Goal: Task Accomplishment & Management: Use online tool/utility

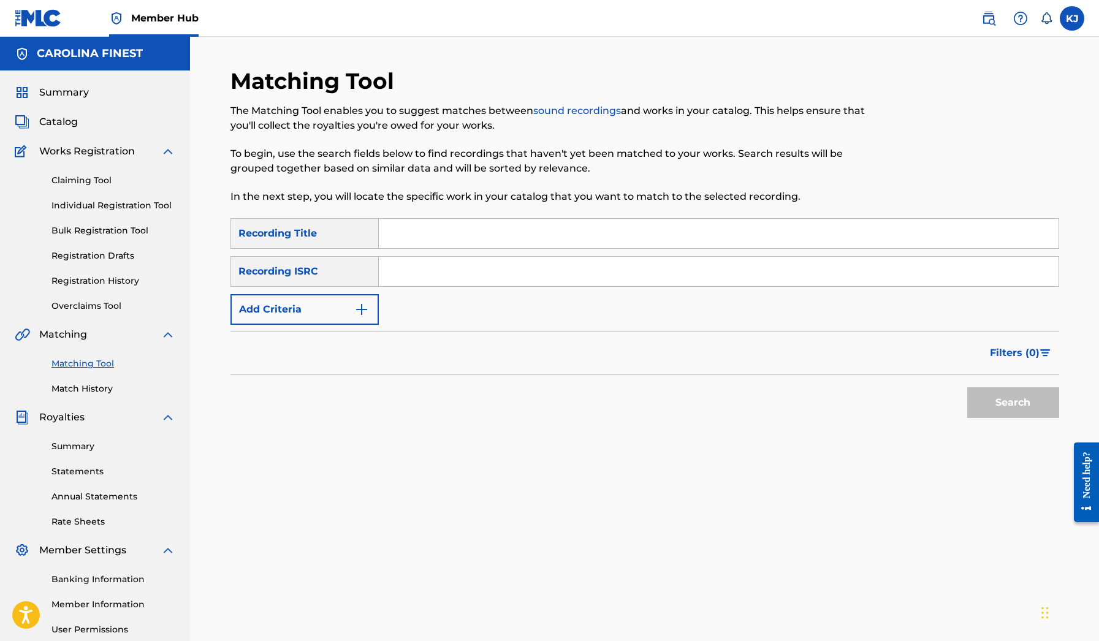
click at [99, 369] on link "Matching Tool" at bounding box center [113, 363] width 124 height 13
click at [75, 448] on link "Summary" at bounding box center [113, 446] width 124 height 13
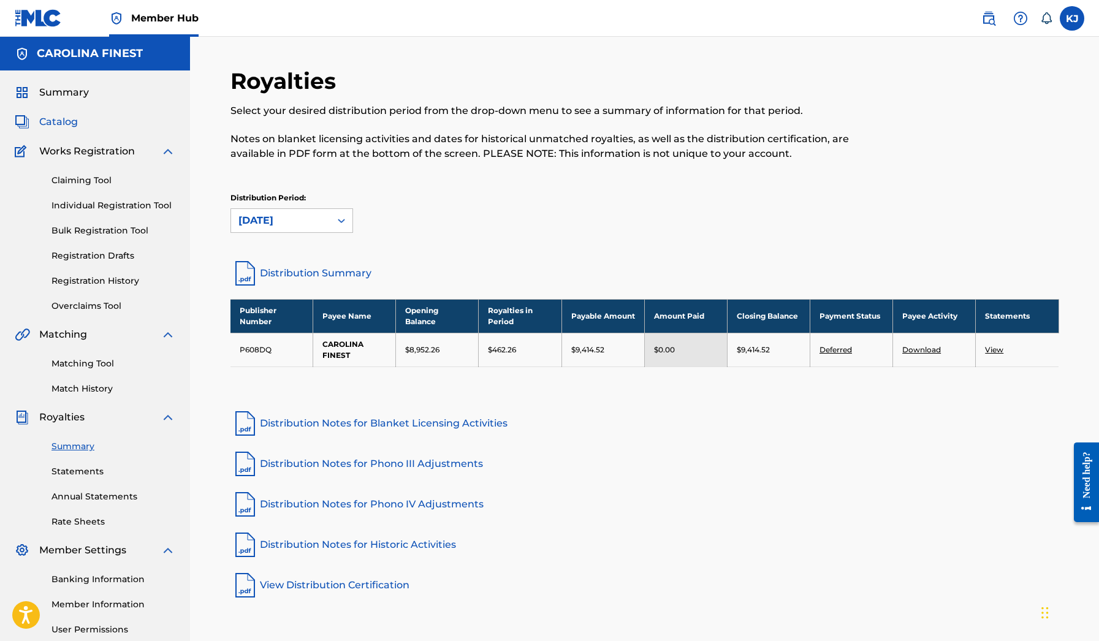
click at [61, 118] on span "Catalog" at bounding box center [58, 122] width 39 height 15
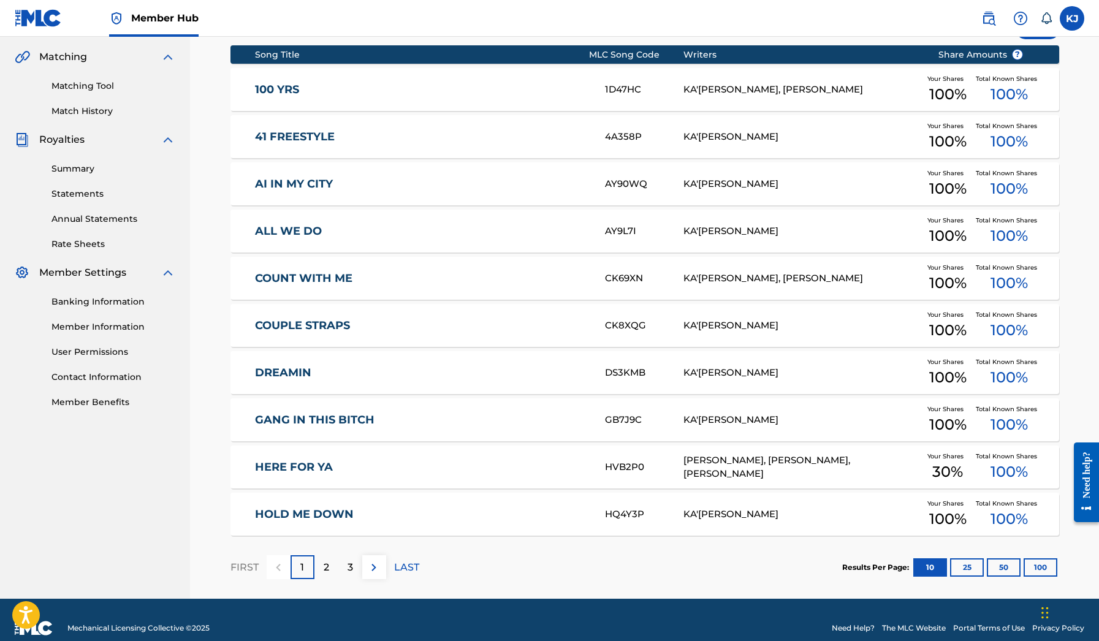
scroll to position [282, 0]
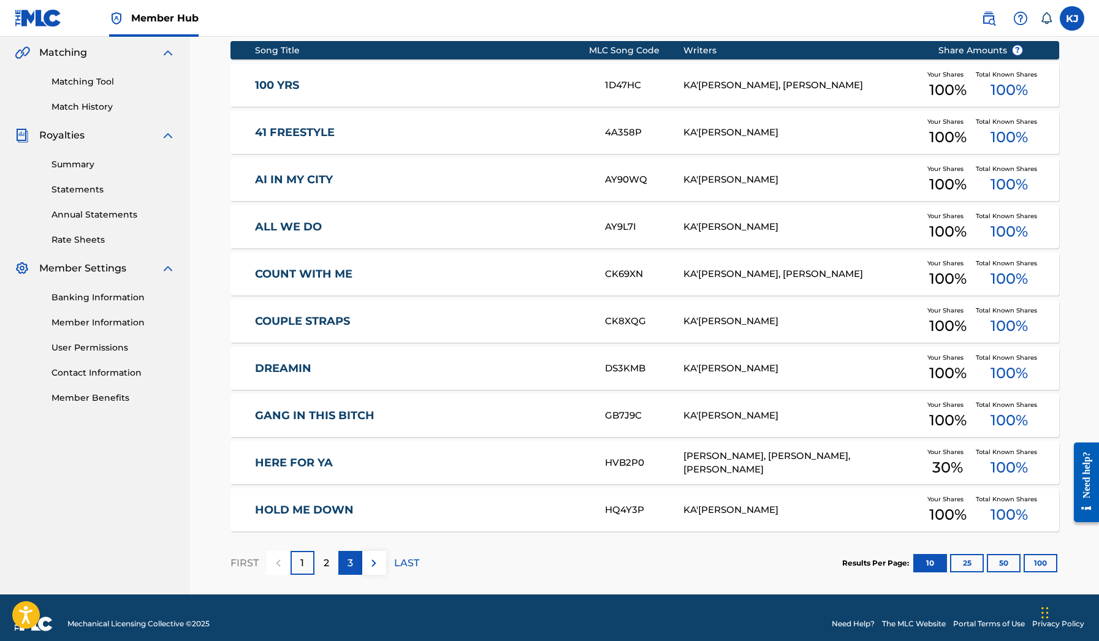
click at [348, 568] on p "3" at bounding box center [351, 563] width 6 height 15
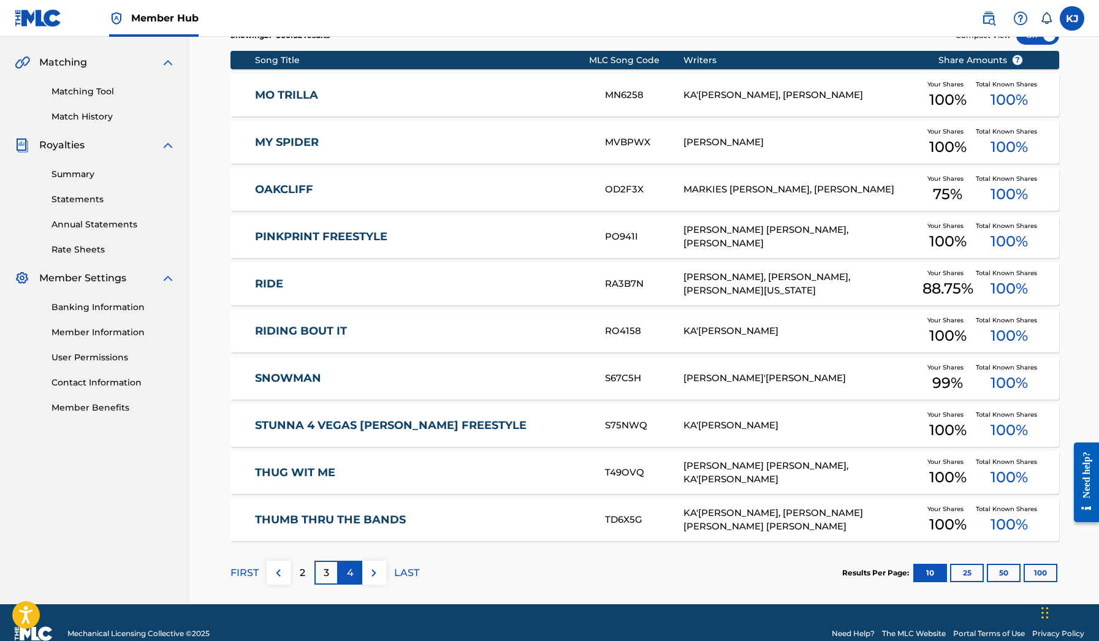
click at [348, 568] on p "4" at bounding box center [350, 573] width 7 height 15
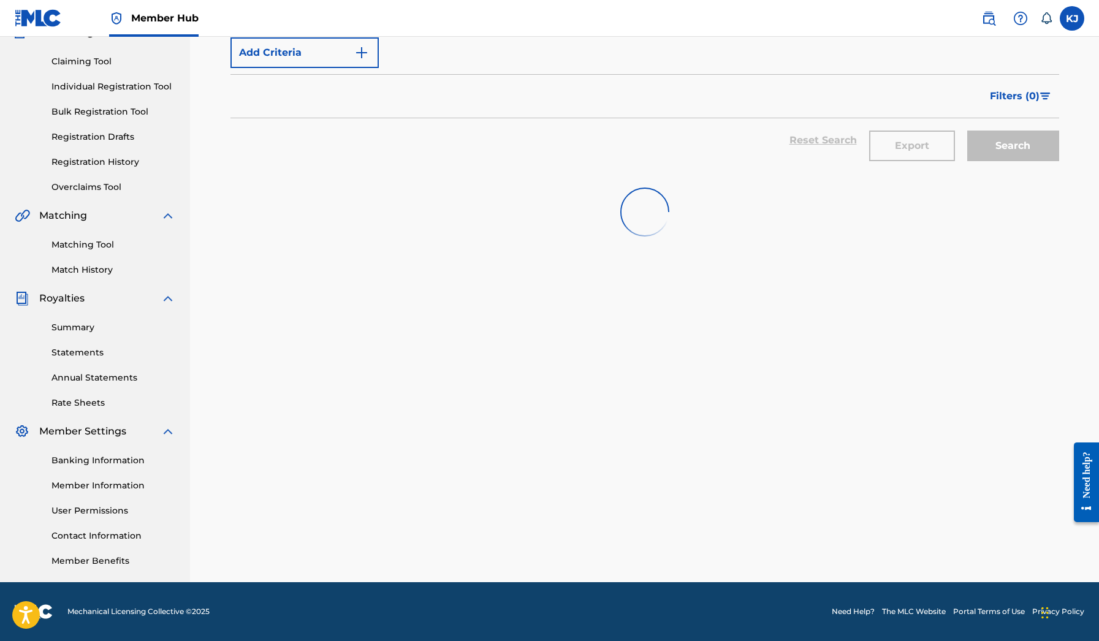
scroll to position [119, 0]
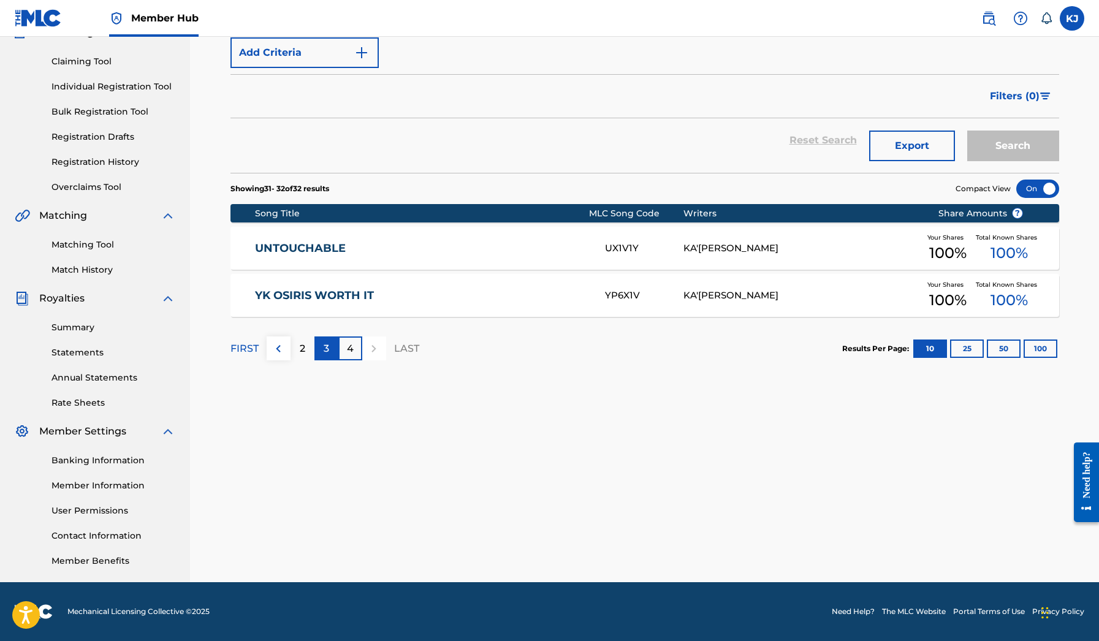
click at [330, 348] on div "3" at bounding box center [326, 348] width 24 height 24
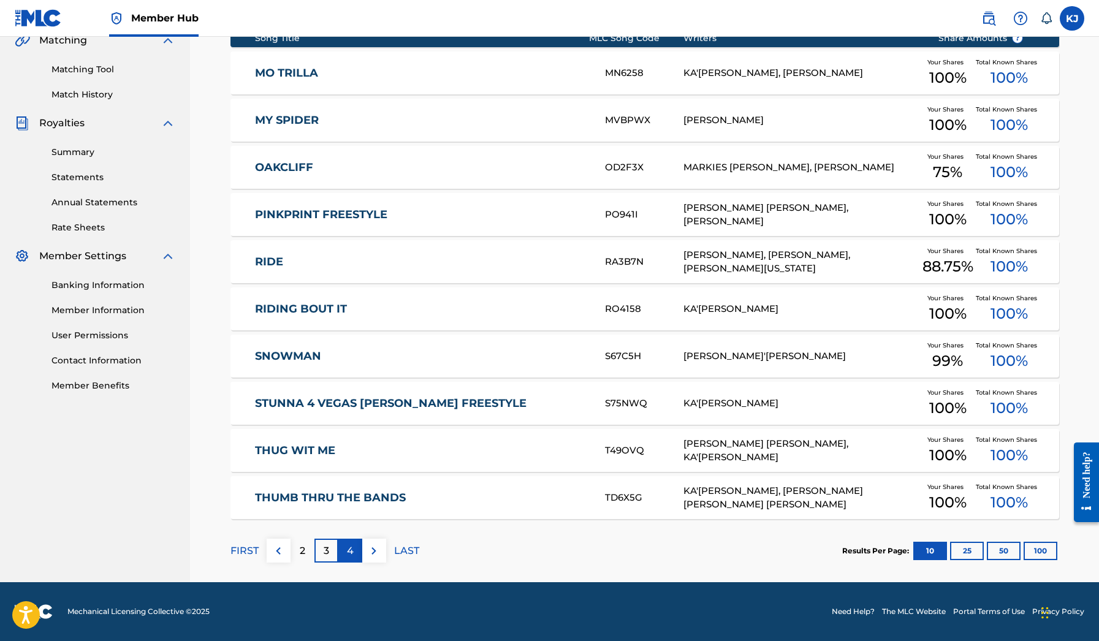
click at [356, 545] on div "4" at bounding box center [350, 551] width 24 height 24
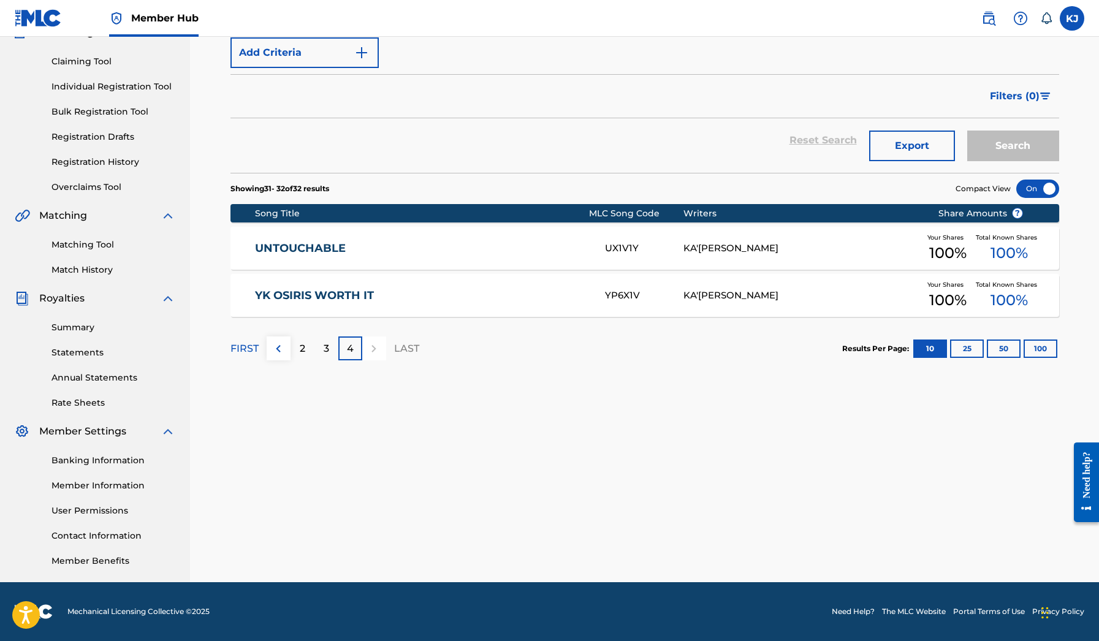
click at [303, 240] on div "UNTOUCHABLE UX1V1Y KA'[PERSON_NAME] Your Shares 100 % Total Known Shares 100 %" at bounding box center [644, 248] width 829 height 43
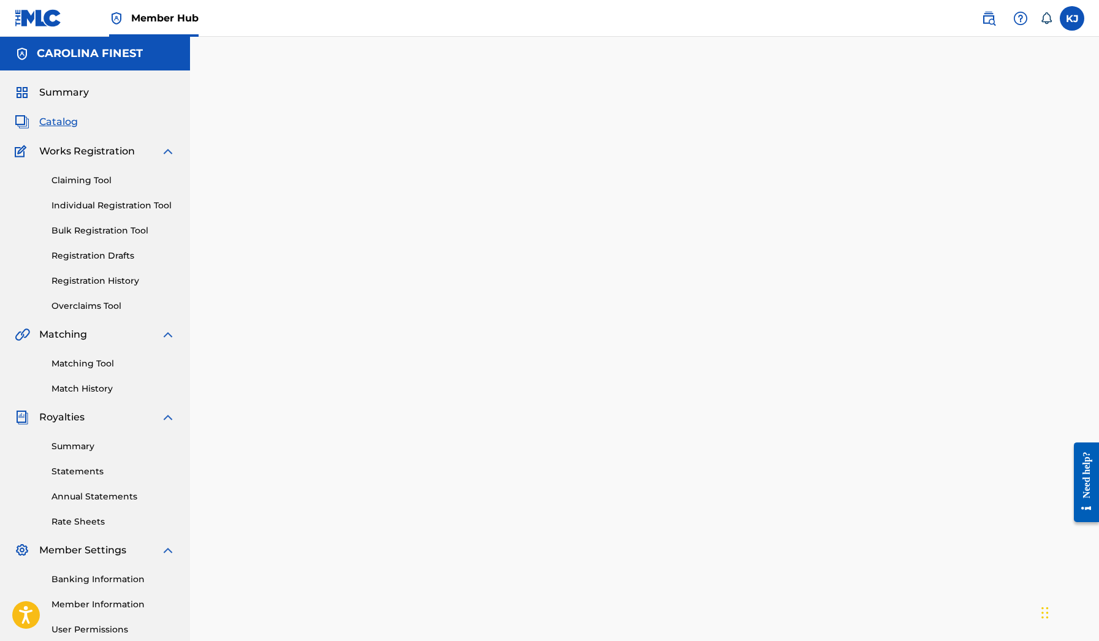
click at [300, 250] on div at bounding box center [645, 384] width 858 height 634
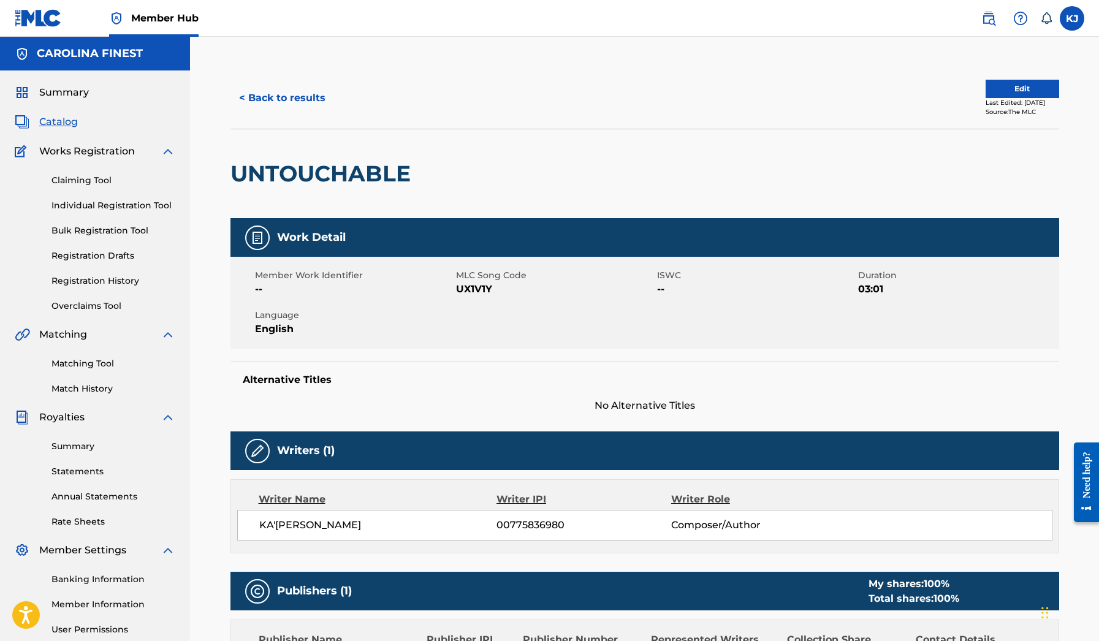
click at [322, 162] on h2 "UNTOUCHABLE" at bounding box center [323, 174] width 186 height 28
copy h2 "UNTOUCHABLE"
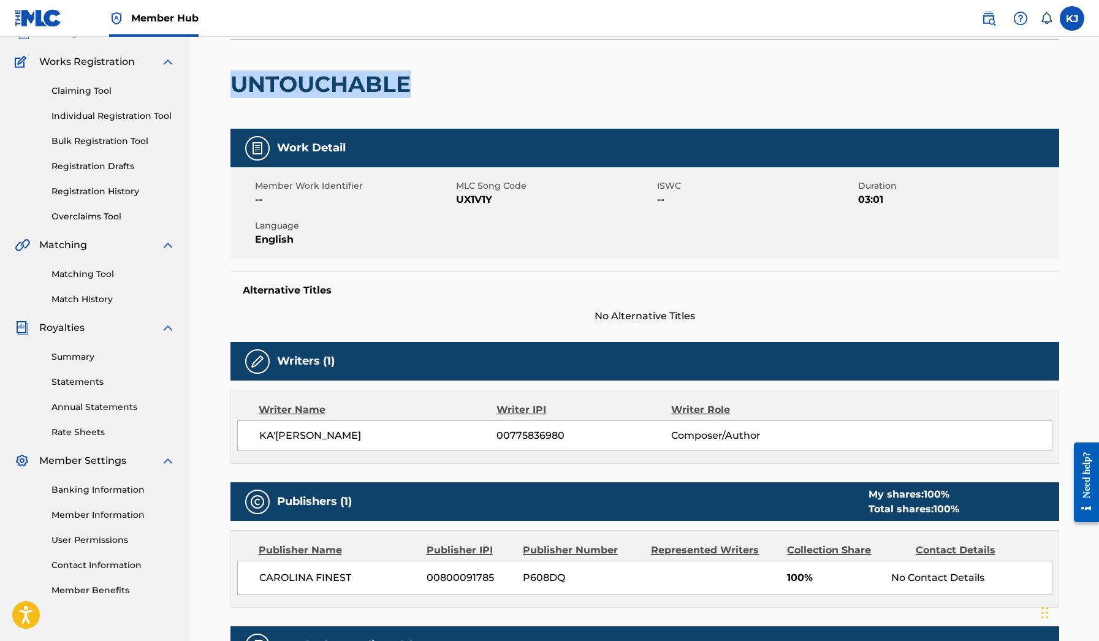
scroll to position [4, 0]
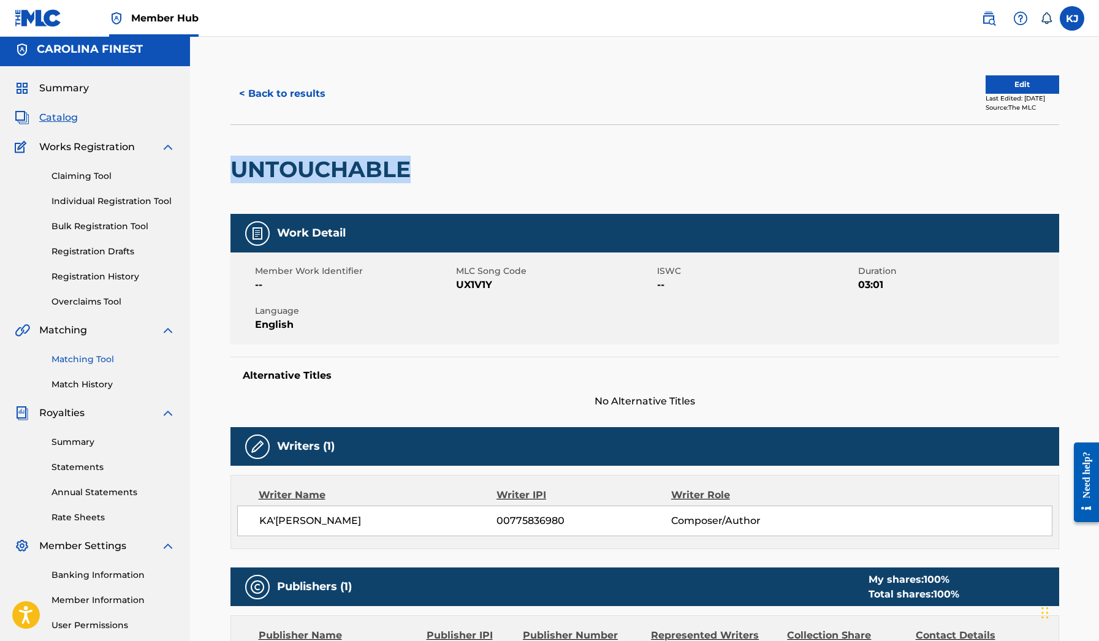
click at [94, 363] on link "Matching Tool" at bounding box center [113, 359] width 124 height 13
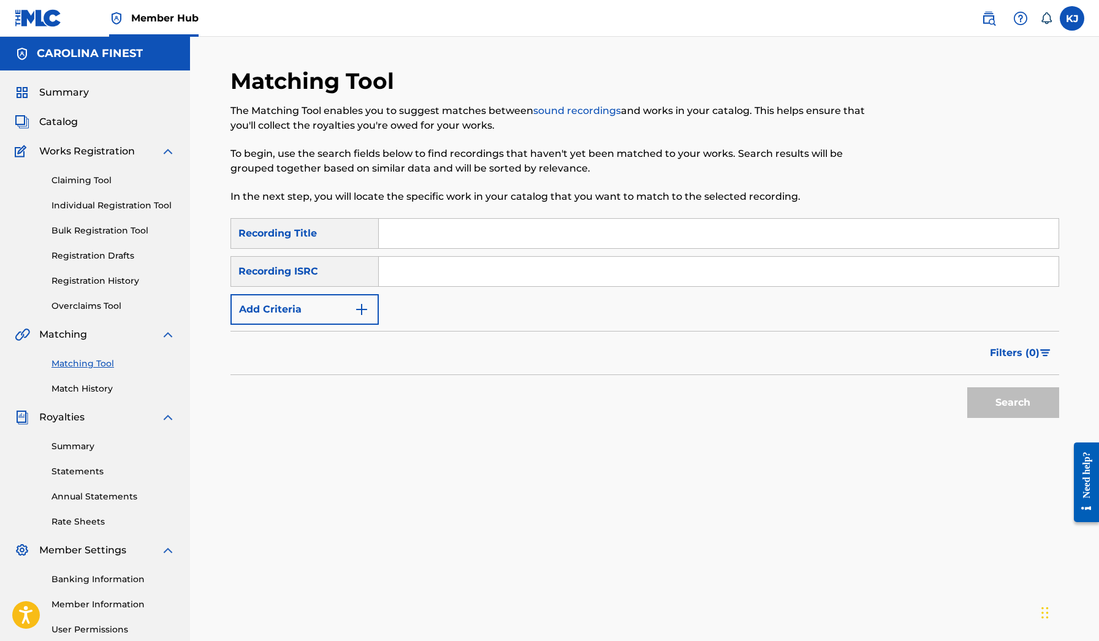
click at [400, 232] on input "Search Form" at bounding box center [719, 233] width 680 height 29
paste input "UNTOUCHABLE"
type input "UNTOUCHABLE"
click at [1013, 403] on button "Search" at bounding box center [1013, 402] width 92 height 31
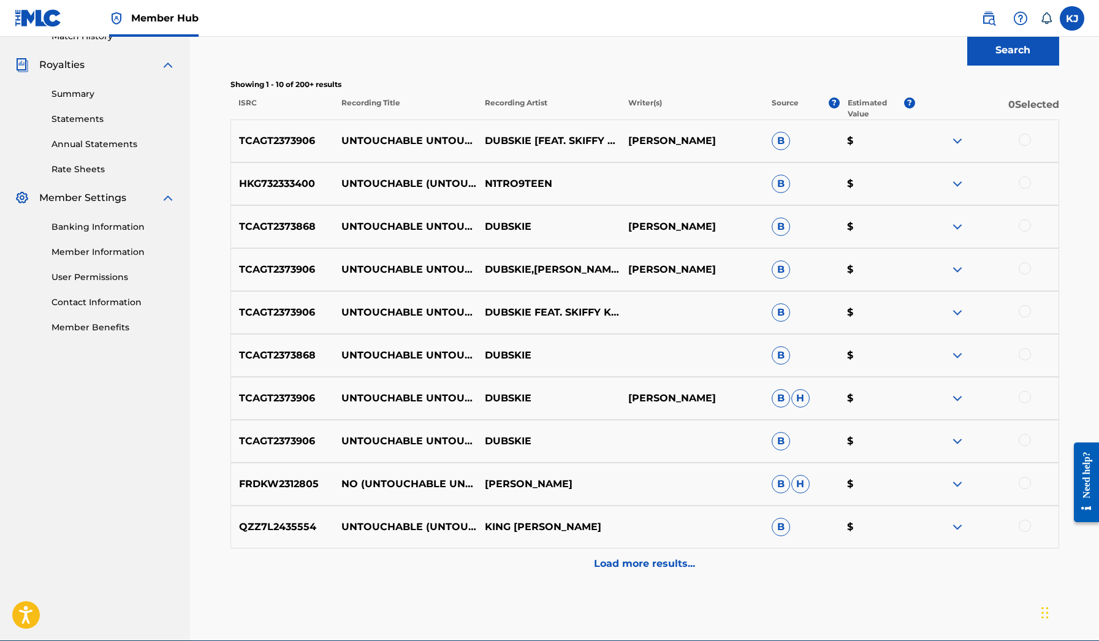
scroll to position [352, 0]
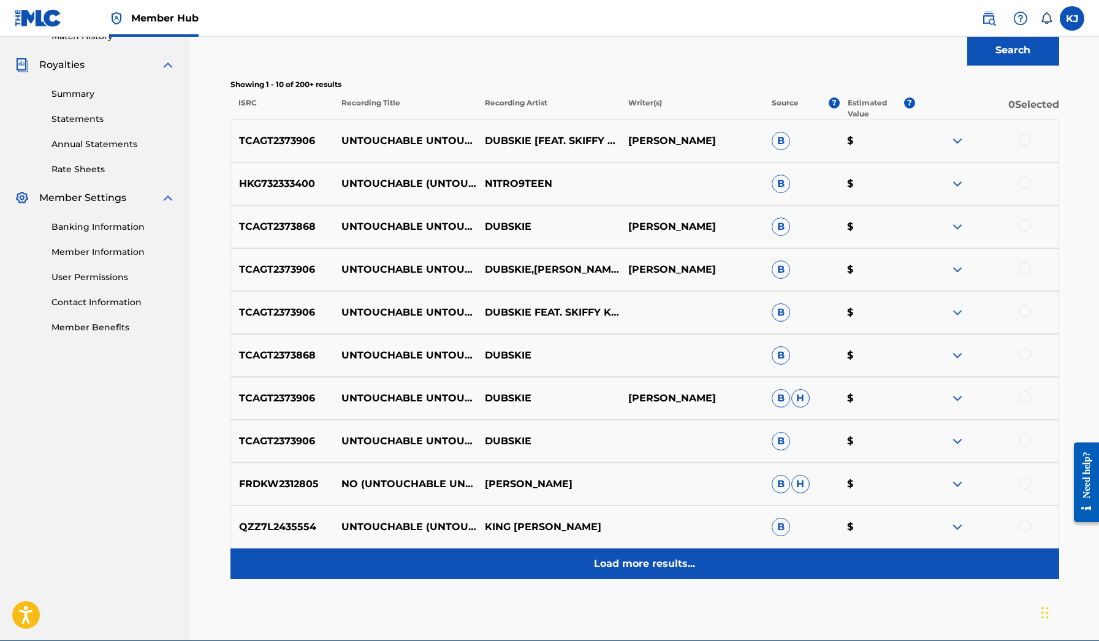
click at [644, 552] on div "Load more results..." at bounding box center [644, 564] width 829 height 31
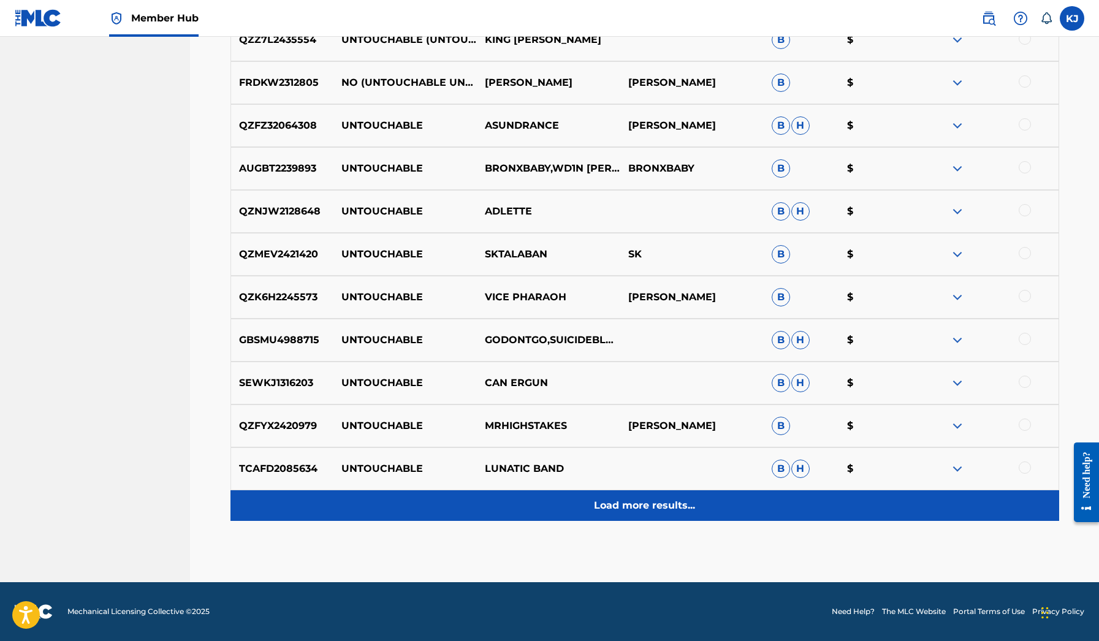
click at [627, 517] on div "Load more results..." at bounding box center [644, 505] width 829 height 31
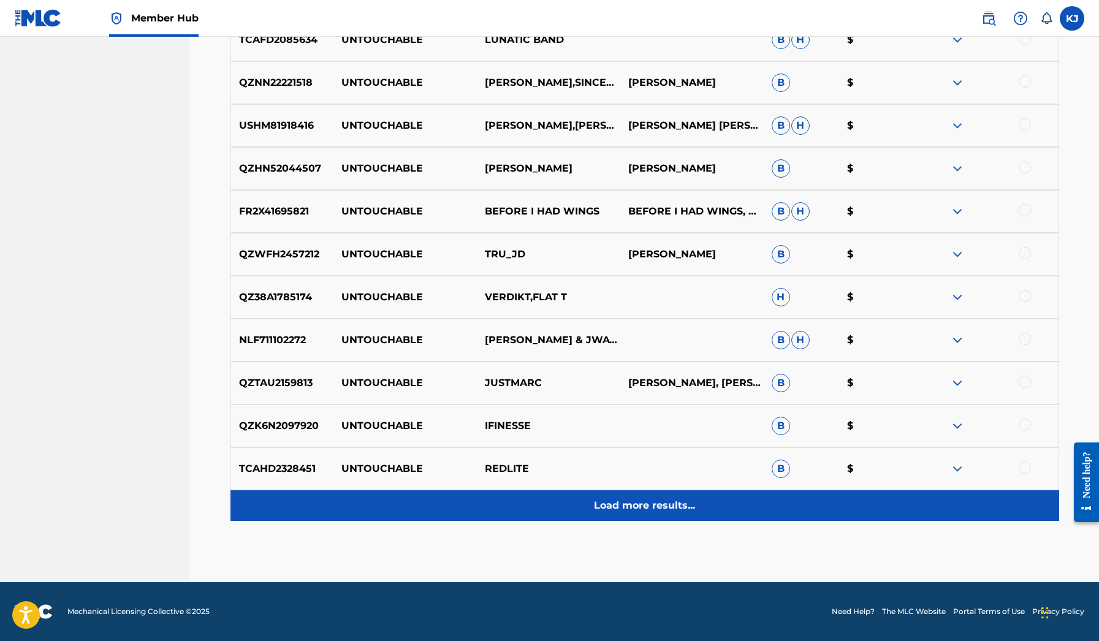
click at [622, 503] on p "Load more results..." at bounding box center [644, 505] width 101 height 15
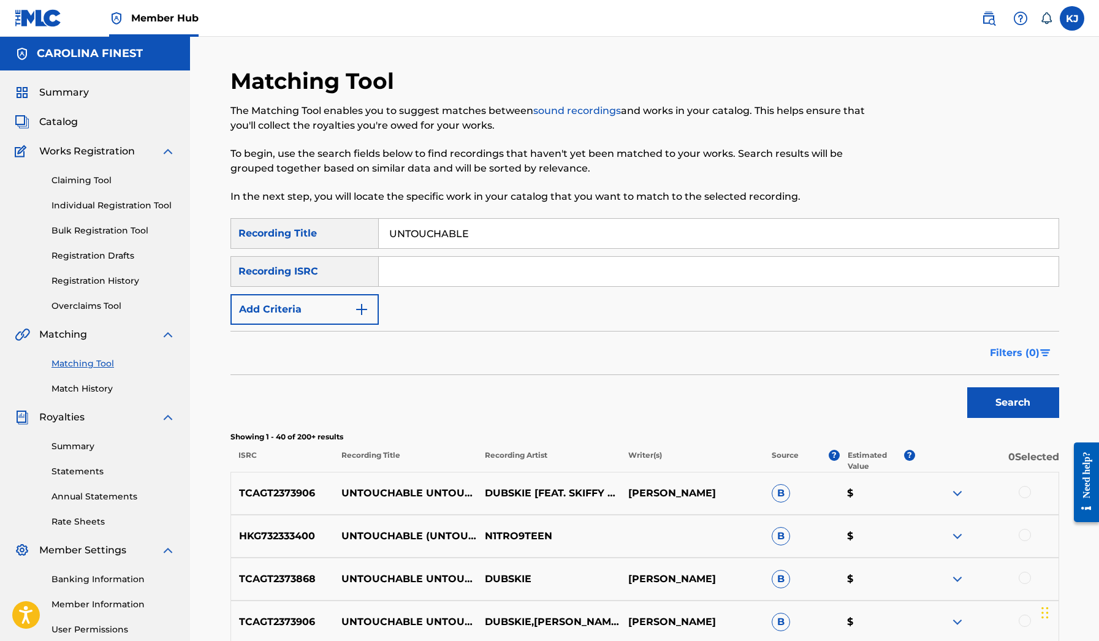
scroll to position [0, 0]
click at [1043, 351] on img "Search Form" at bounding box center [1045, 352] width 10 height 7
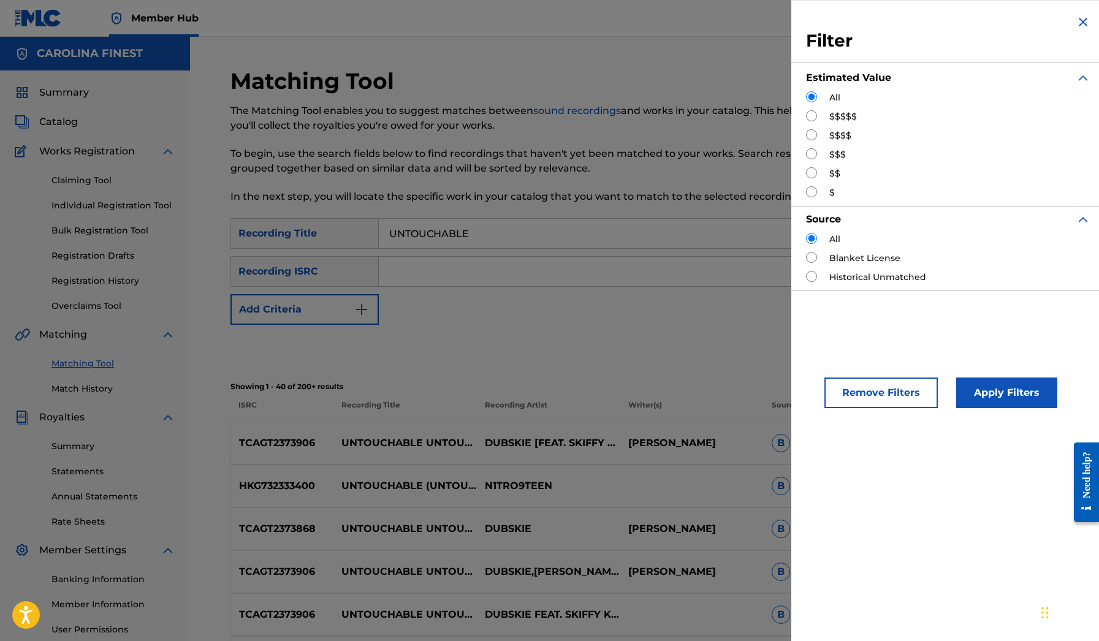
click at [815, 115] on input "Search Form" at bounding box center [811, 115] width 11 height 11
radio input "true"
click at [975, 389] on button "Apply Filters" at bounding box center [1006, 393] width 101 height 31
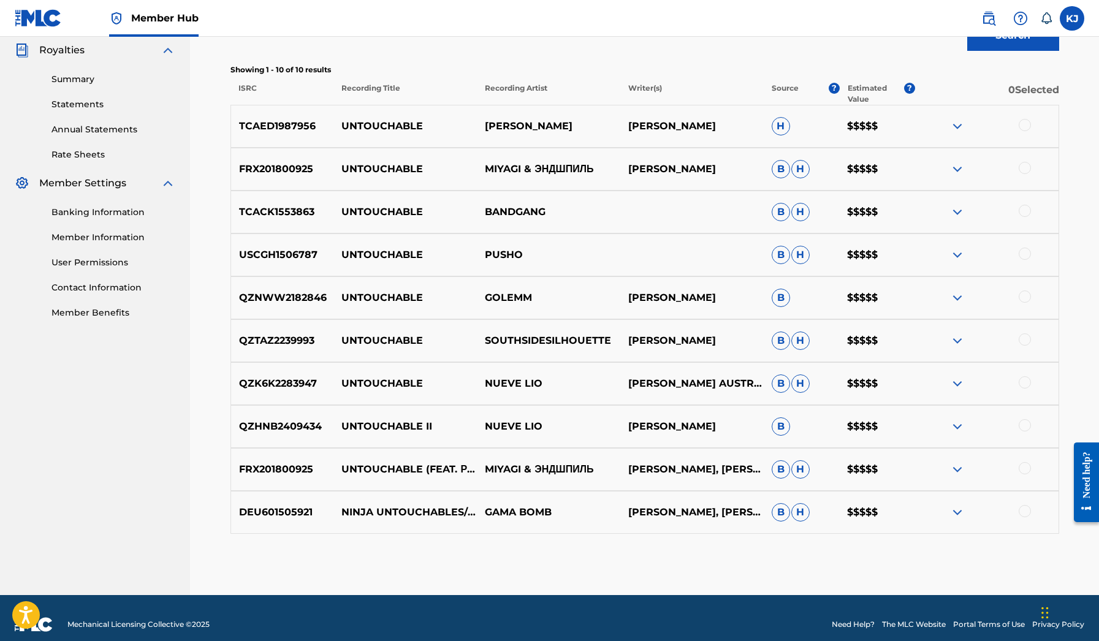
scroll to position [365, 0]
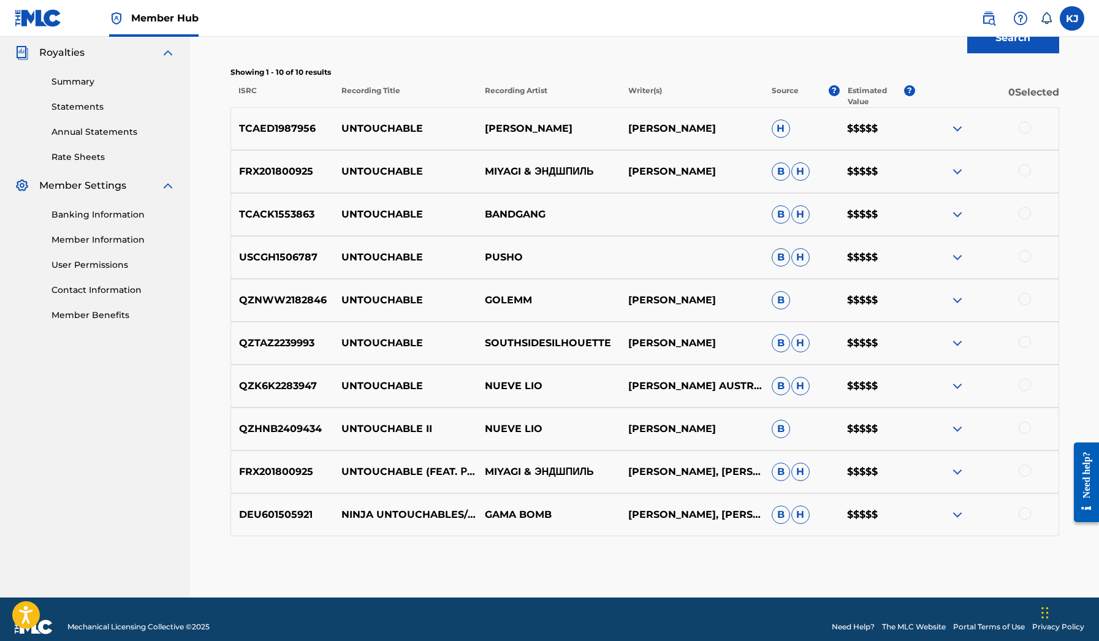
click at [962, 132] on img at bounding box center [957, 128] width 15 height 15
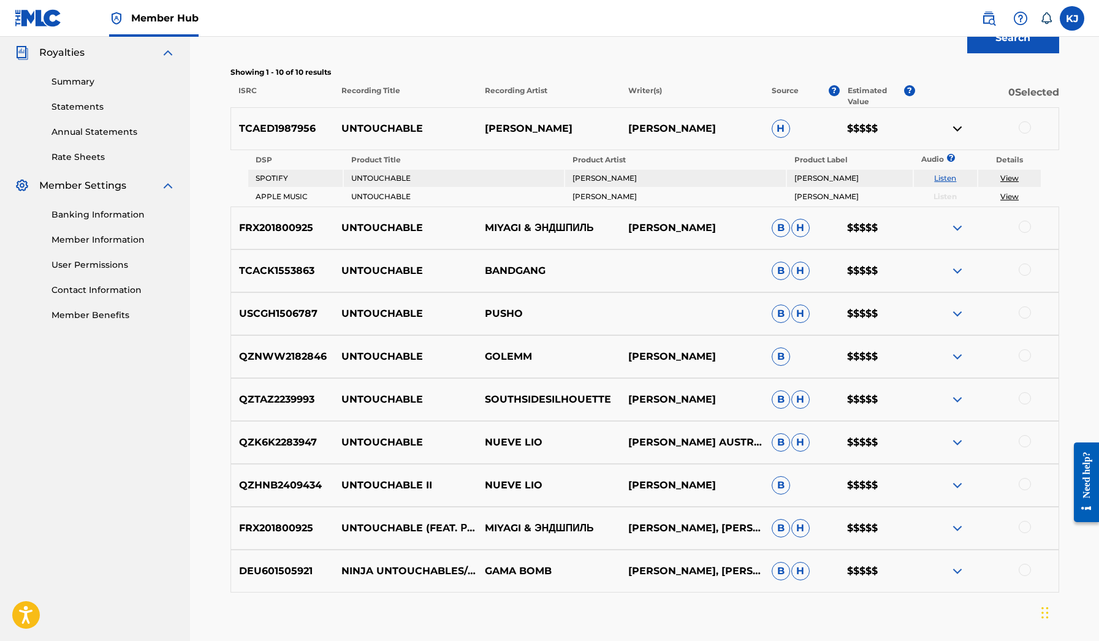
click at [949, 227] on div at bounding box center [986, 228] width 143 height 15
click at [951, 268] on img at bounding box center [957, 271] width 15 height 15
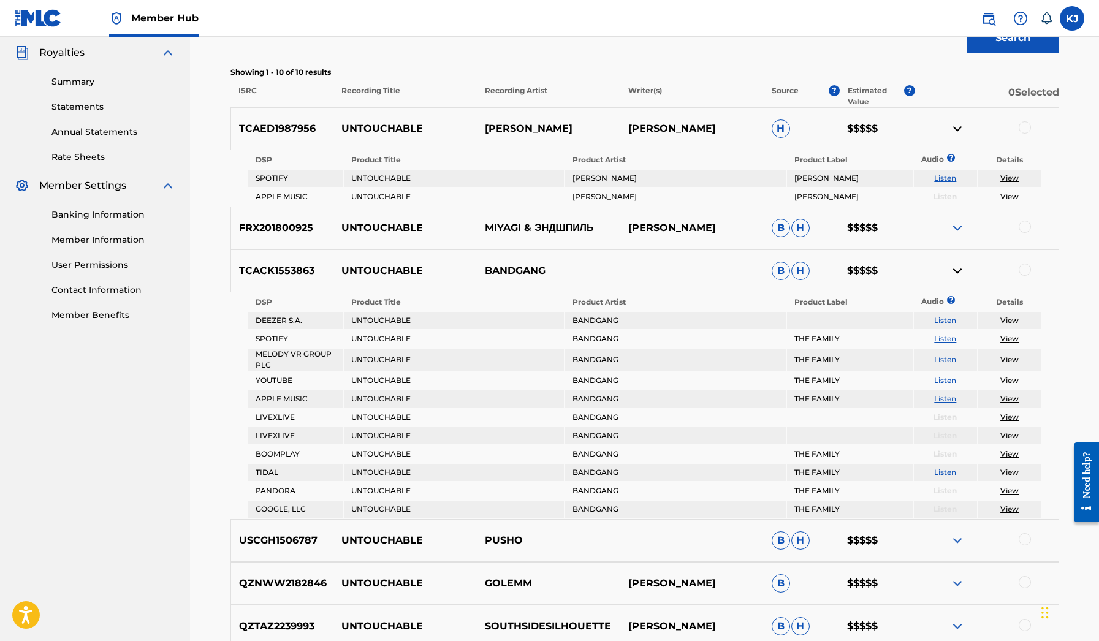
click at [951, 268] on img at bounding box center [957, 271] width 15 height 15
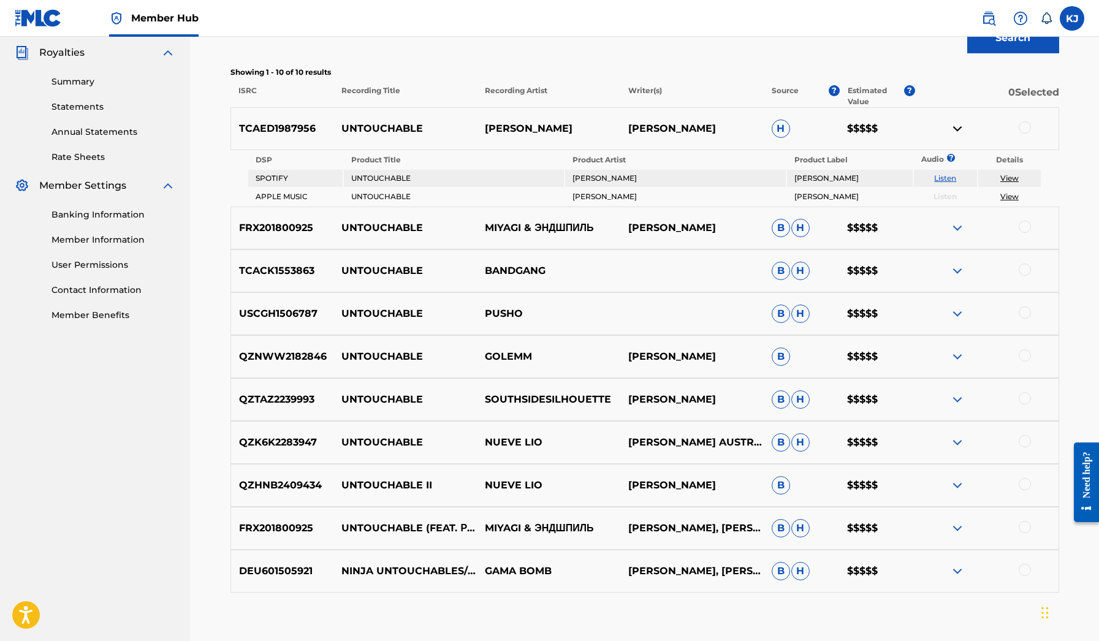
click at [954, 316] on img at bounding box center [957, 313] width 15 height 15
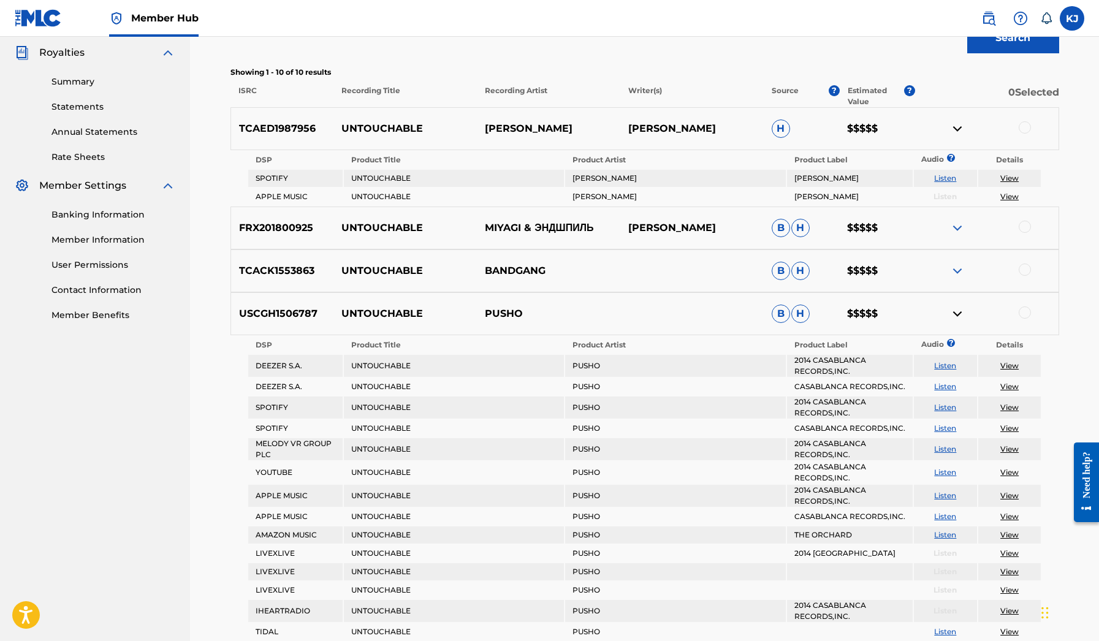
click at [954, 316] on img at bounding box center [957, 313] width 15 height 15
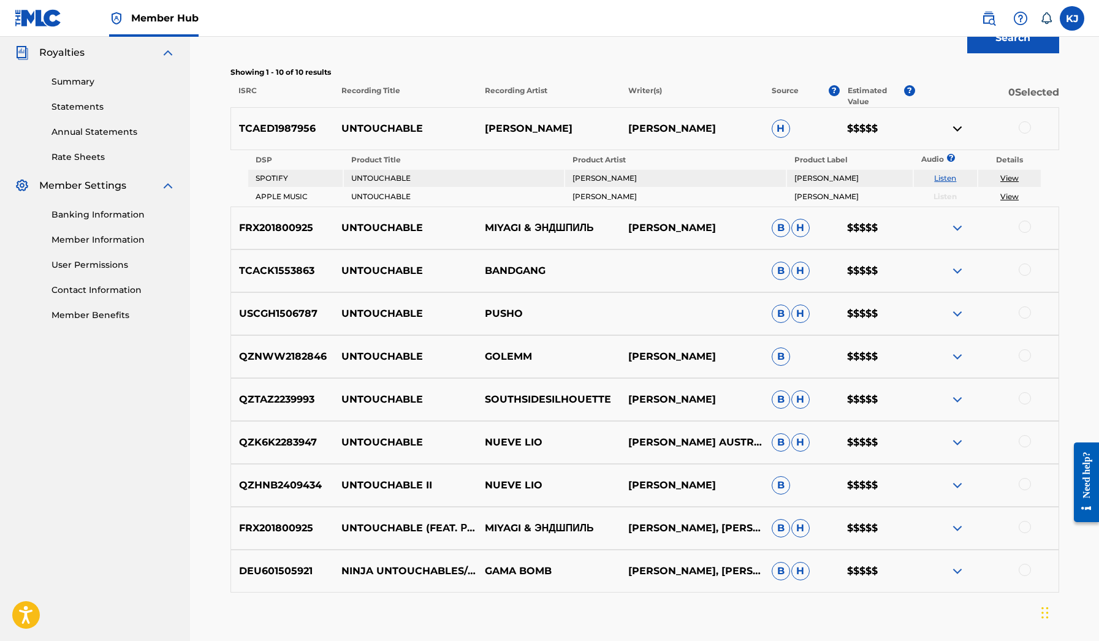
scroll to position [250, 0]
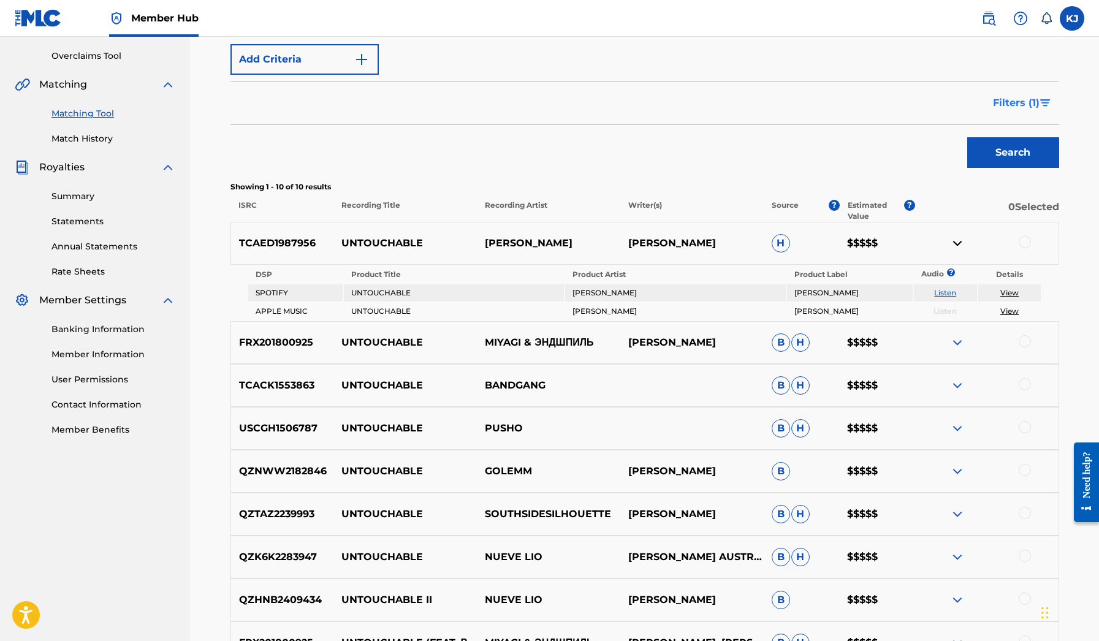
click at [1043, 94] on button "Filters ( 1 )" at bounding box center [1023, 103] width 74 height 31
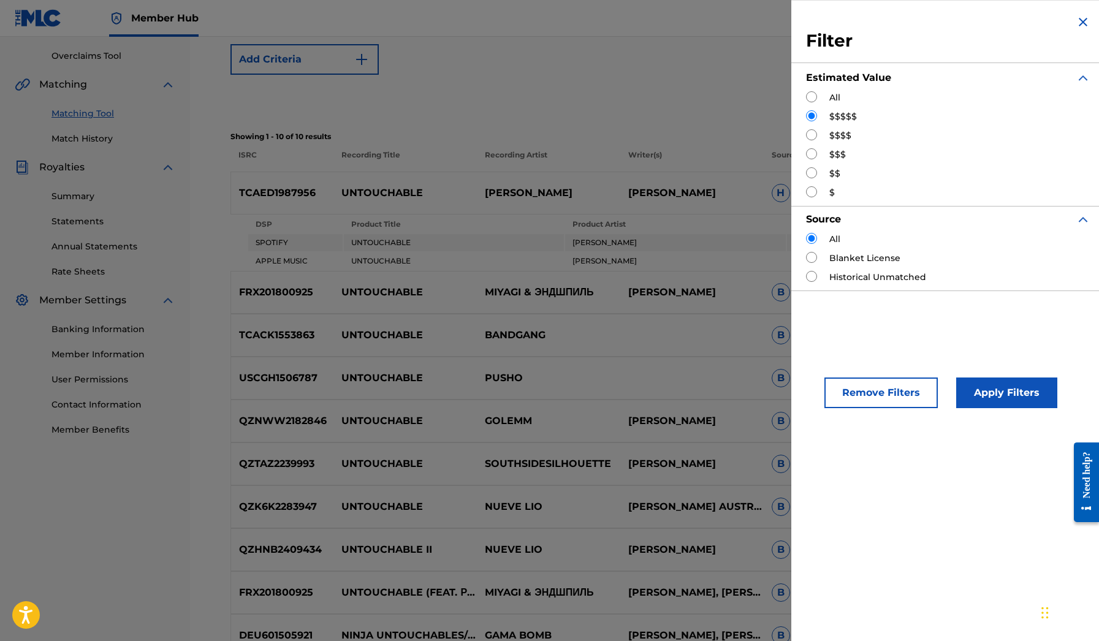
click at [807, 134] on input "Search Form" at bounding box center [811, 134] width 11 height 11
radio input "true"
click at [1005, 378] on button "Apply Filters" at bounding box center [1006, 393] width 101 height 31
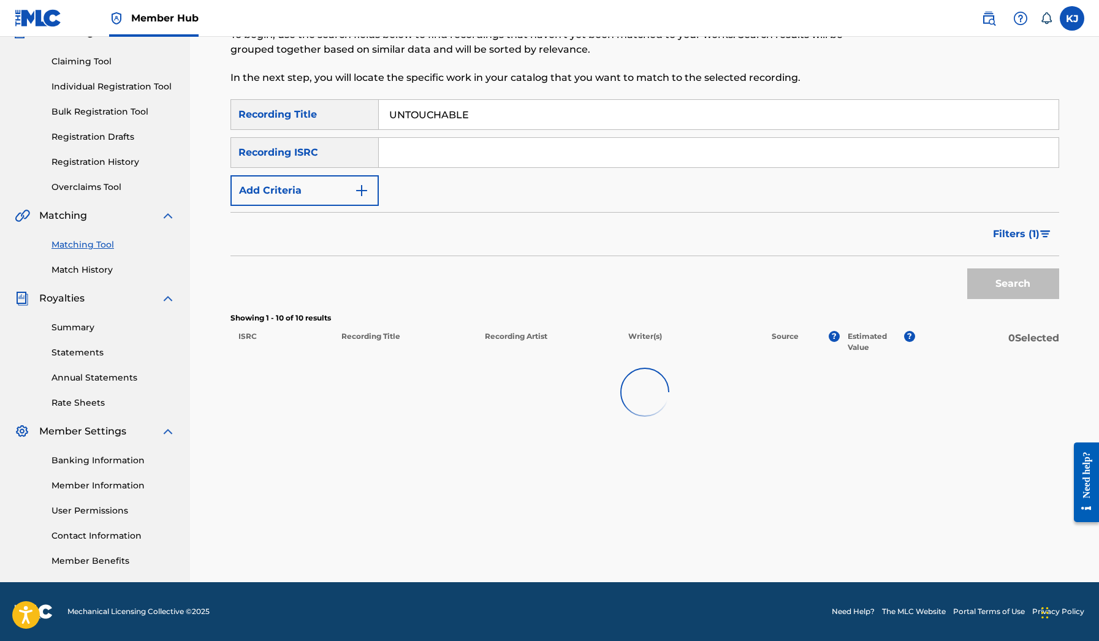
scroll to position [119, 0]
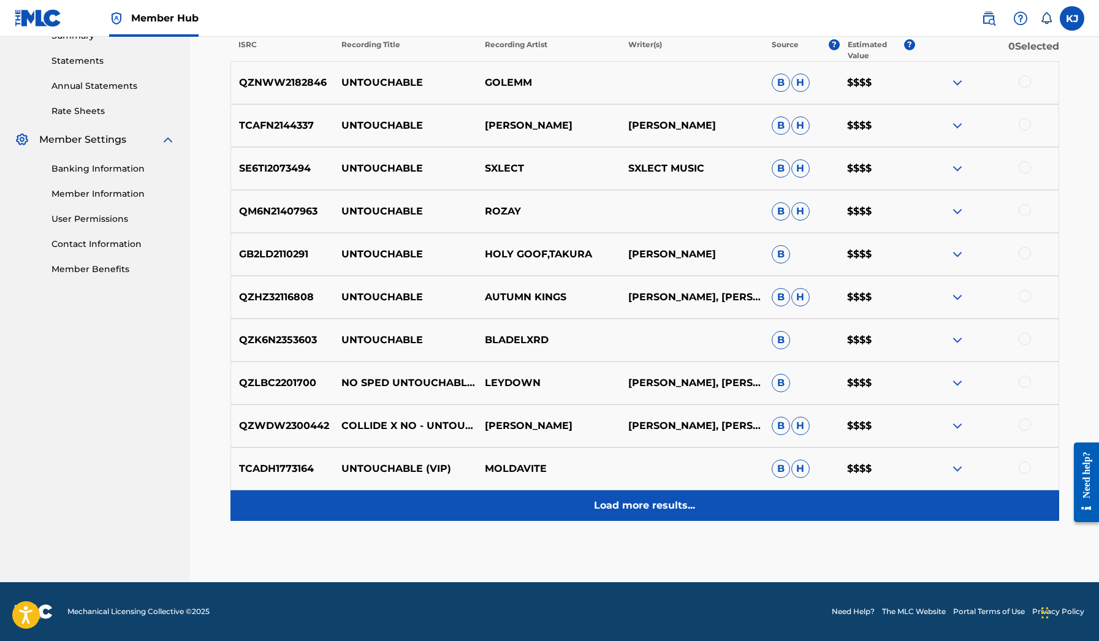
click at [682, 504] on p "Load more results..." at bounding box center [644, 505] width 101 height 15
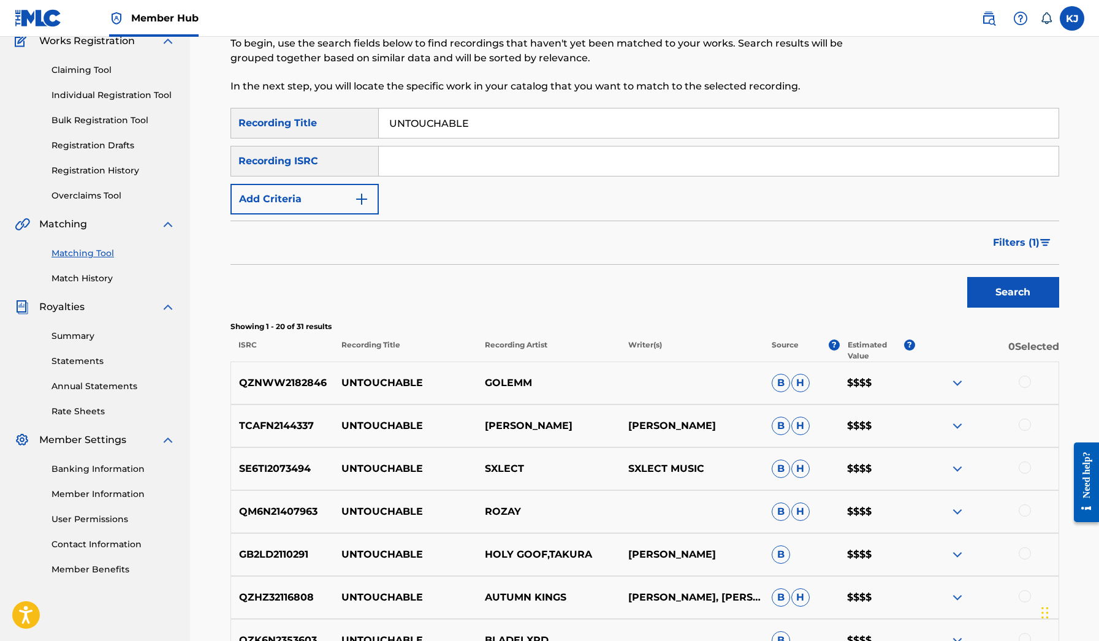
scroll to position [5, 0]
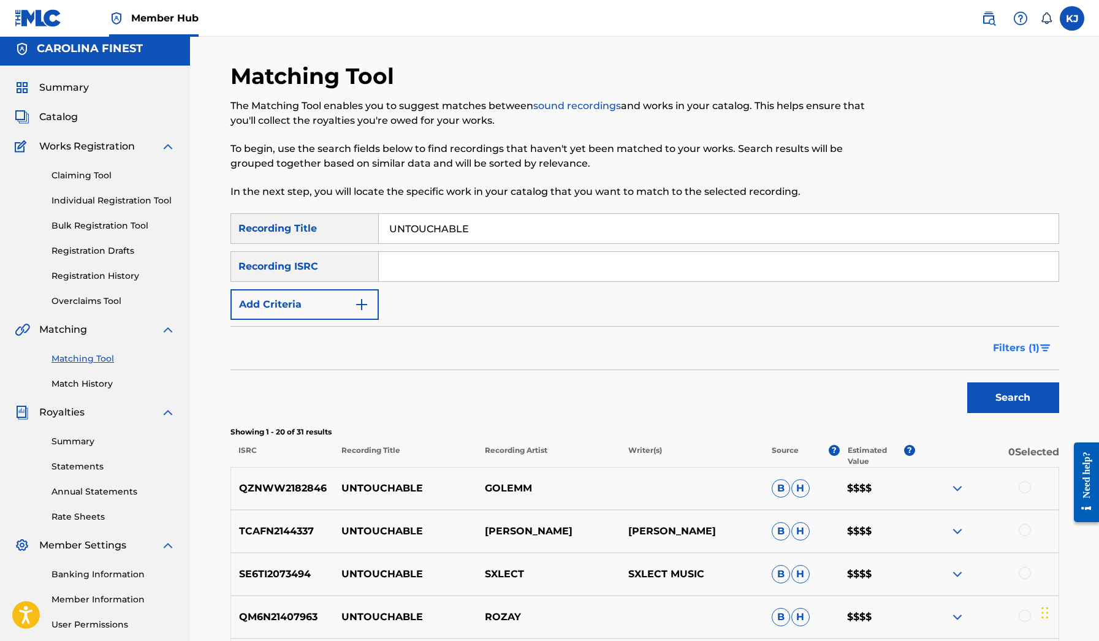
click at [1028, 348] on span "Filters ( 1 )" at bounding box center [1016, 348] width 47 height 15
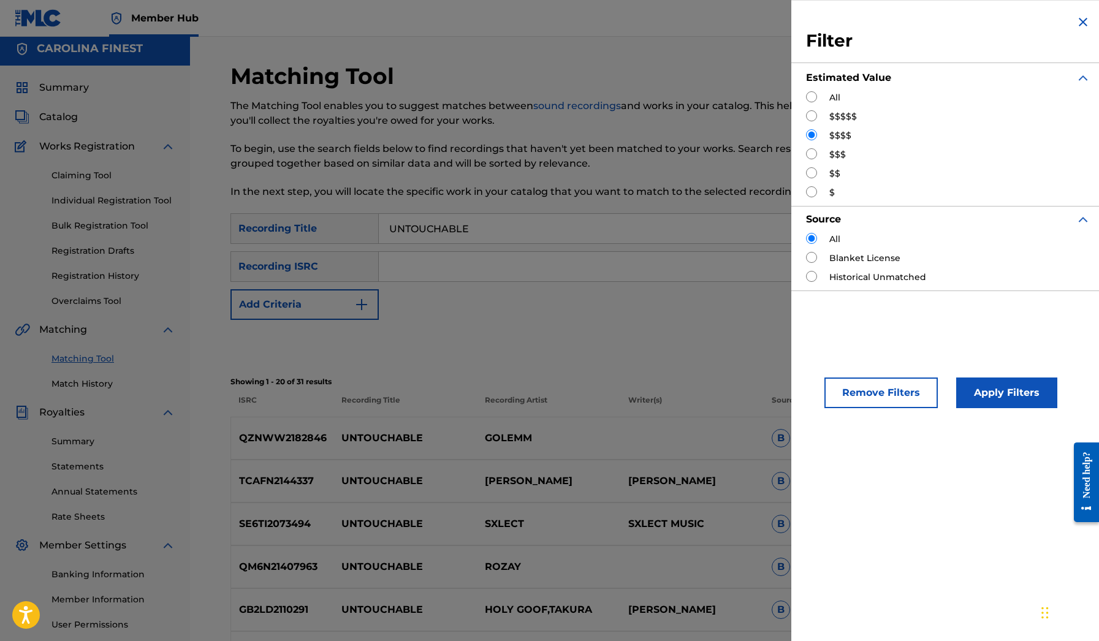
click at [810, 157] on input "Search Form" at bounding box center [811, 153] width 11 height 11
radio input "true"
click at [990, 398] on button "Apply Filters" at bounding box center [1006, 393] width 101 height 31
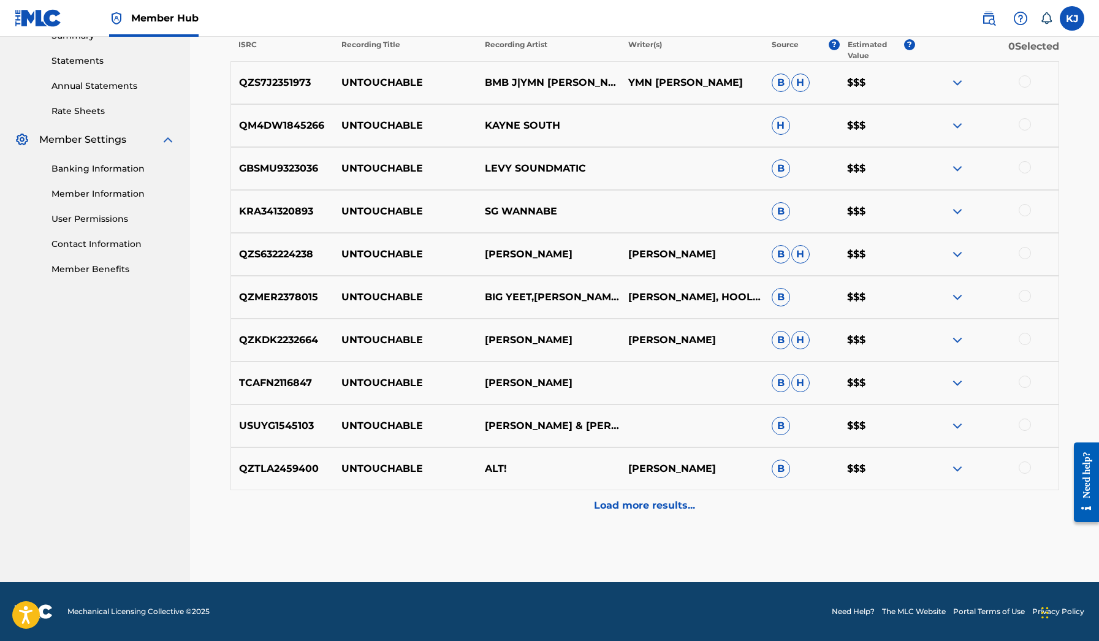
scroll to position [411, 0]
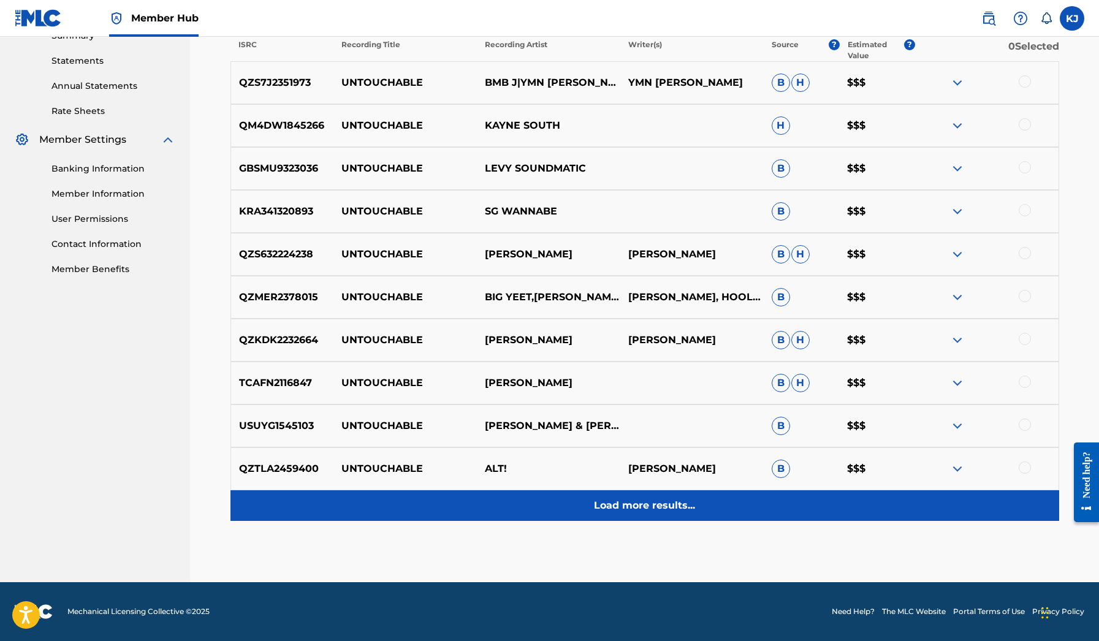
click at [671, 499] on p "Load more results..." at bounding box center [644, 505] width 101 height 15
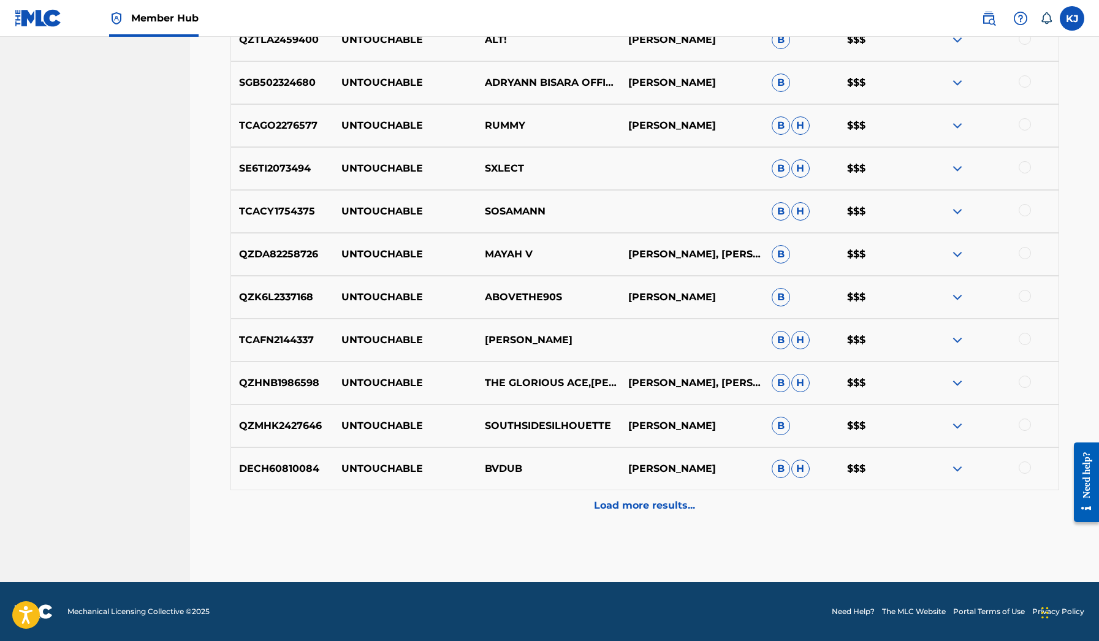
click at [671, 498] on div "Load more results..." at bounding box center [644, 505] width 829 height 31
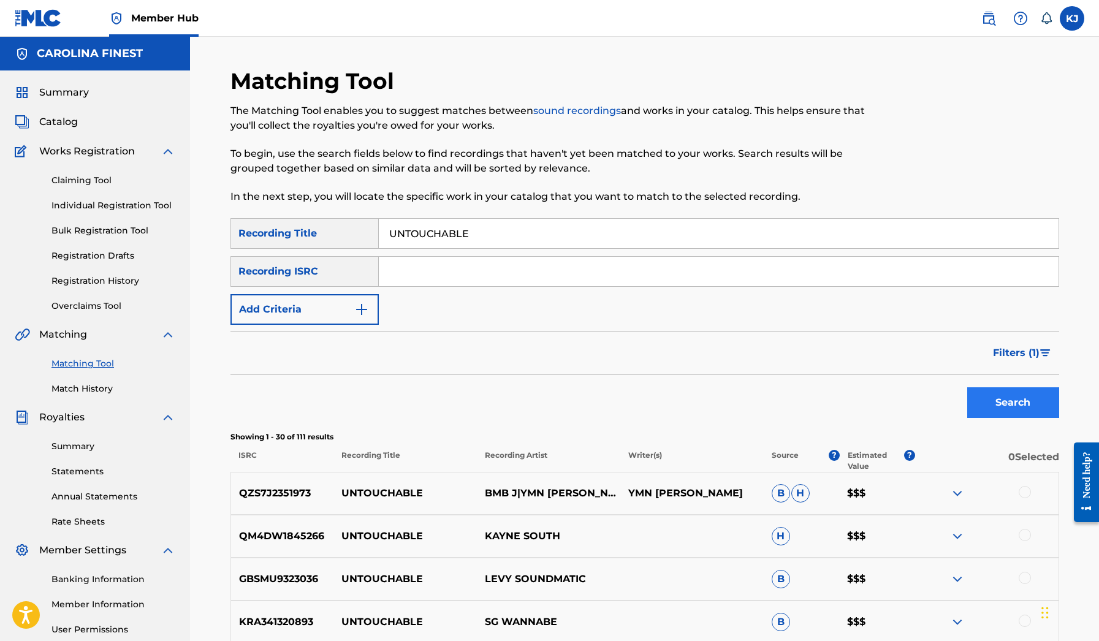
scroll to position [0, 0]
click at [1041, 354] on img "Search Form" at bounding box center [1045, 352] width 10 height 7
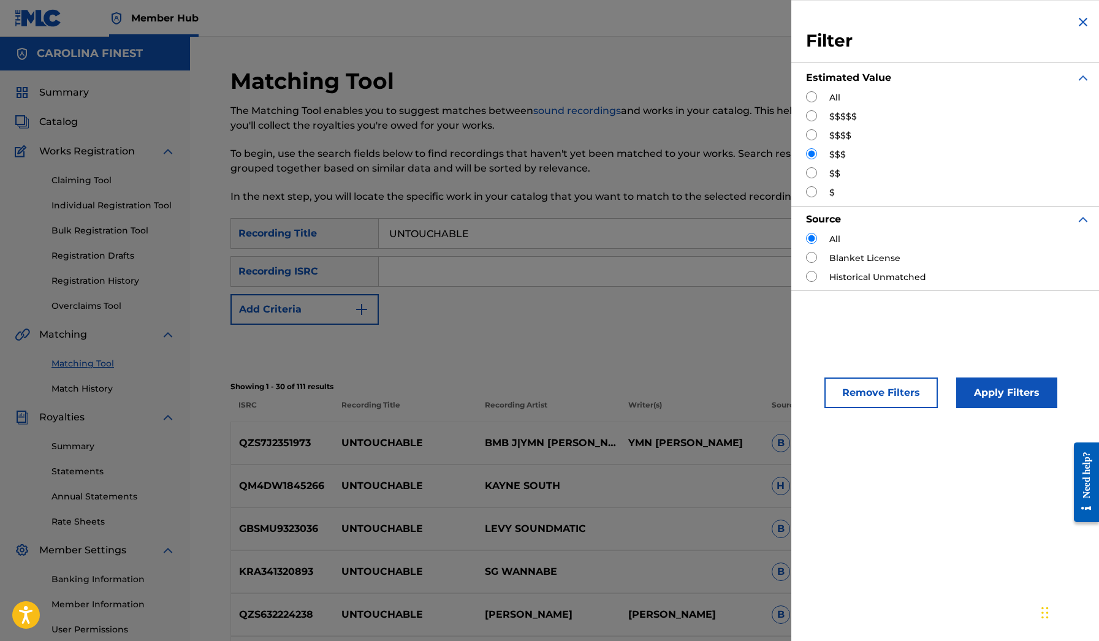
click at [816, 173] on input "Search Form" at bounding box center [811, 172] width 11 height 11
radio input "true"
click at [984, 398] on button "Apply Filters" at bounding box center [1006, 393] width 101 height 31
